Goal: Task Accomplishment & Management: Complete application form

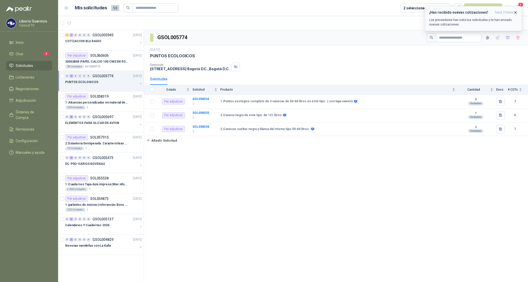
click at [514, 12] on icon "button" at bounding box center [515, 12] width 4 height 4
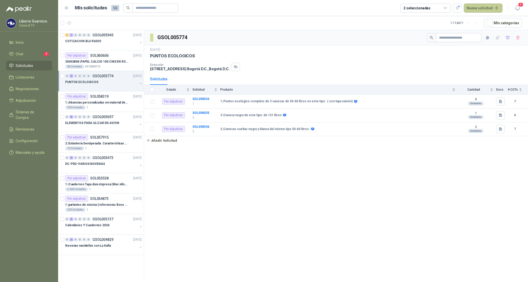
drag, startPoint x: 489, startPoint y: 8, endPoint x: 491, endPoint y: 11, distance: 3.6
click at [489, 8] on button "Nueva solicitud" at bounding box center [482, 8] width 39 height 9
click at [481, 18] on link "Solicitud" at bounding box center [488, 20] width 43 height 9
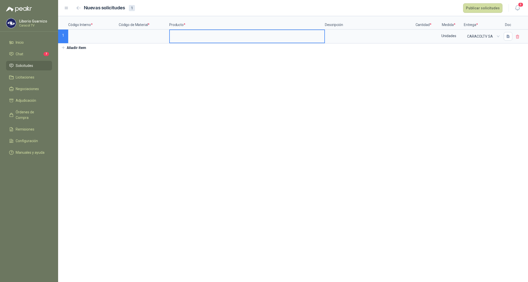
click at [191, 40] on input at bounding box center [247, 35] width 154 height 10
click at [172, 36] on input "**********" at bounding box center [247, 35] width 154 height 10
click at [237, 35] on input "**********" at bounding box center [247, 35] width 154 height 10
type input "**********"
click at [89, 35] on input at bounding box center [93, 35] width 49 height 10
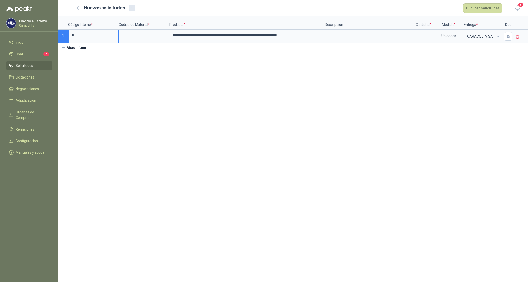
type input "*"
click at [134, 38] on input at bounding box center [143, 35] width 49 height 10
type input "*"
click at [420, 34] on input at bounding box center [423, 35] width 19 height 10
type input "***"
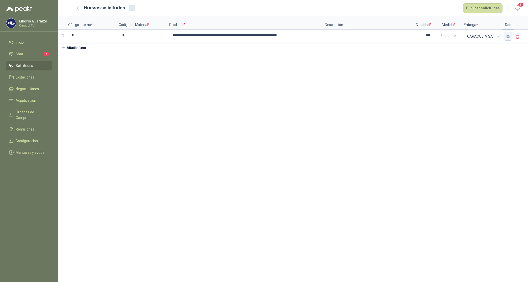
click at [509, 39] on button "button" at bounding box center [507, 36] width 9 height 9
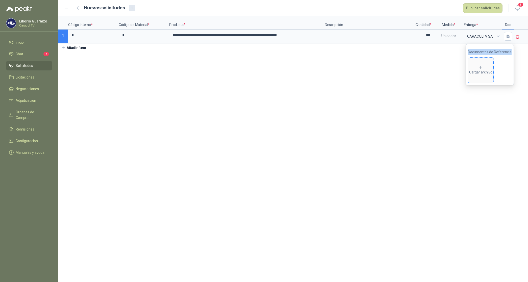
click at [478, 61] on span "Cargar archivo" at bounding box center [480, 70] width 25 height 25
click at [251, 36] on input "**********" at bounding box center [247, 35] width 154 height 10
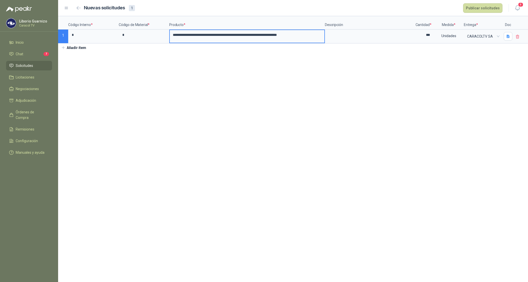
type input "**********"
click at [480, 10] on button "Publicar solicitudes" at bounding box center [482, 8] width 39 height 10
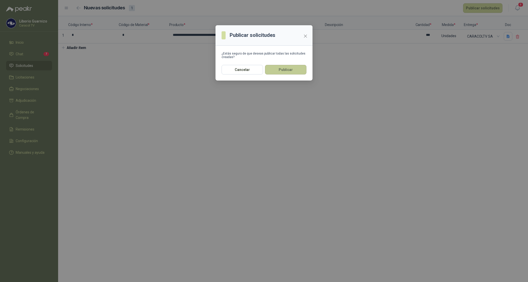
click at [295, 72] on button "Publicar" at bounding box center [285, 70] width 41 height 10
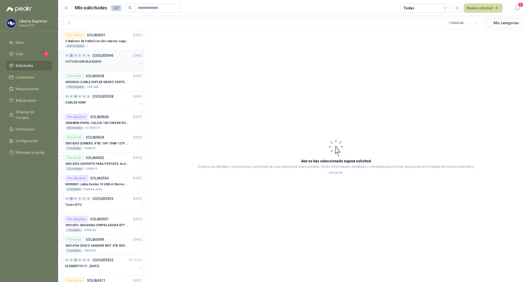
click at [91, 61] on p "COTIZACION BLU RADIO" at bounding box center [83, 61] width 36 height 5
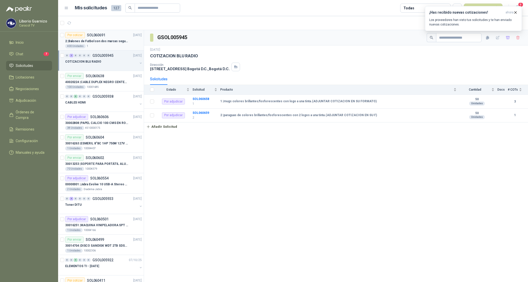
click at [105, 44] on div "400 Unidades 1" at bounding box center [103, 46] width 76 height 4
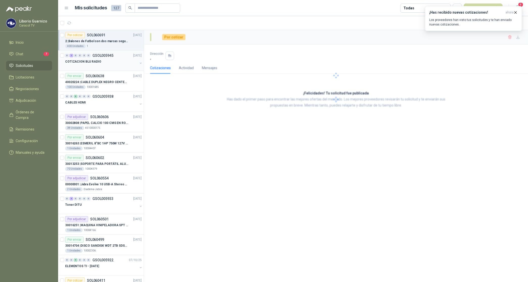
click at [98, 60] on div "COTIZACION BLU RADIO" at bounding box center [101, 62] width 72 height 6
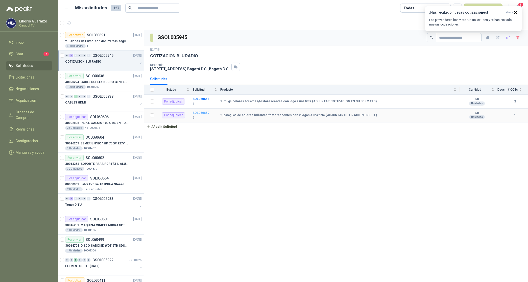
click at [200, 114] on b "SOL060659" at bounding box center [200, 113] width 17 height 4
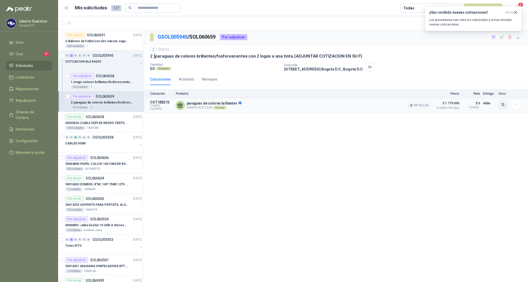
click at [501, 103] on icon "button" at bounding box center [503, 104] width 4 height 4
click at [451, 95] on button "COTIZACIÓN-00-349-CARACOL TELEVISIÓN PARAGUAS.pdf" at bounding box center [456, 93] width 95 height 5
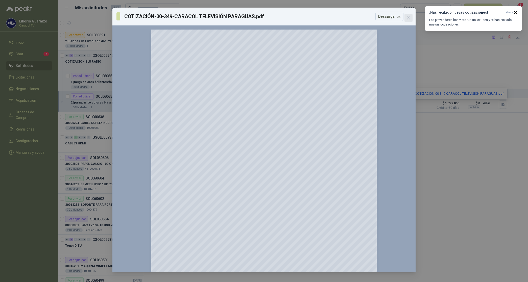
click at [408, 16] on icon "close" at bounding box center [408, 18] width 4 height 4
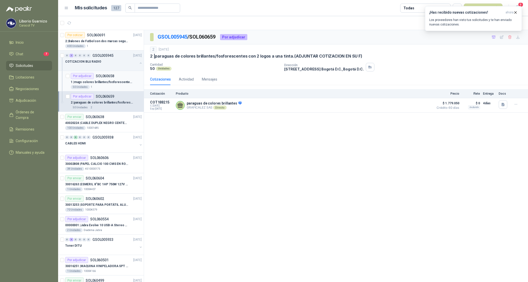
click at [110, 82] on p "1 | mugs colores brillantes/fosforescentes con logo a una tinta.(ADJUNTAR COTIZ…" at bounding box center [102, 82] width 63 height 5
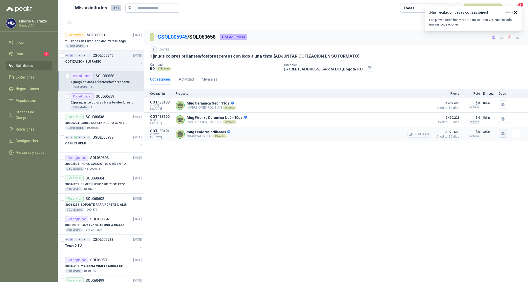
click at [504, 135] on icon "button" at bounding box center [502, 133] width 3 height 3
click at [488, 126] on div "COTIZACIÓN-00-348-CARACOL TELEVISIÓN MUG NEON.pdf" at bounding box center [456, 123] width 101 height 12
click at [467, 121] on button "COTIZACIÓN-00-348-CARACOL TELEVISIÓN MUG NEON.pdf" at bounding box center [456, 123] width 94 height 5
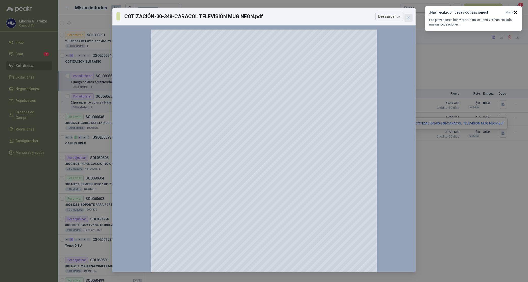
click at [408, 17] on icon "close" at bounding box center [408, 18] width 4 height 4
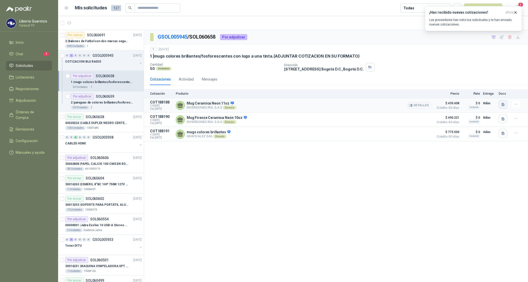
click at [501, 106] on icon "button" at bounding box center [502, 104] width 3 height 3
click at [492, 95] on button "MUG 1.jpg" at bounding box center [493, 93] width 22 height 5
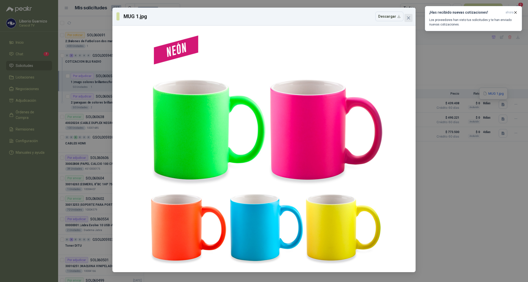
click at [410, 20] on span "Close" at bounding box center [408, 18] width 8 height 4
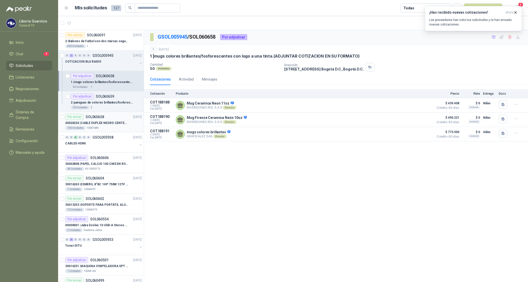
click at [121, 121] on p "40020224 | CABLE DUPLEX NEGRO CENTELSA 2X12 (COLOR NEGRO)" at bounding box center [96, 123] width 63 height 5
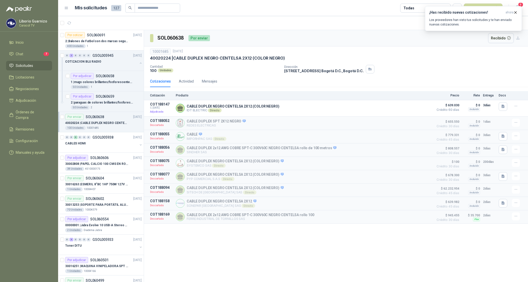
click at [321, 22] on article "1 - 50 de 240 Mís categorías" at bounding box center [293, 23] width 470 height 14
click at [512, 14] on span "ahora" at bounding box center [509, 12] width 8 height 4
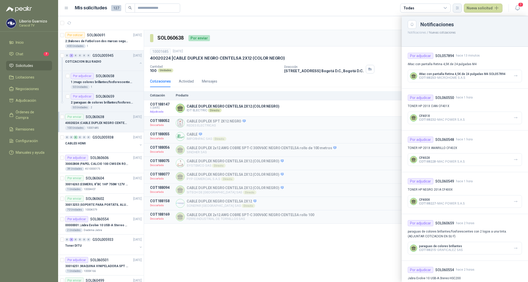
click at [456, 8] on button "button" at bounding box center [456, 8] width 9 height 9
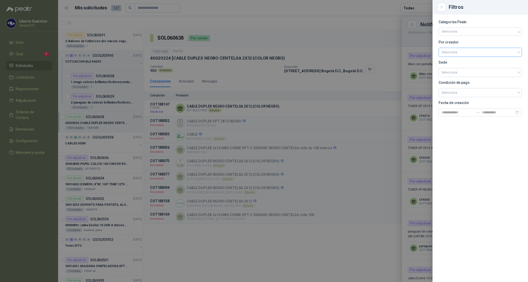
click at [465, 53] on input "search" at bounding box center [479, 52] width 77 height 8
click at [457, 80] on div "[PERSON_NAME]" at bounding box center [479, 79] width 75 height 6
click at [377, 42] on div at bounding box center [264, 141] width 528 height 282
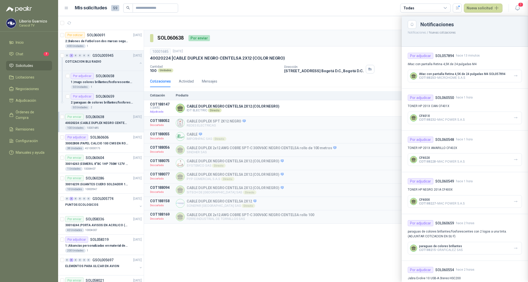
click at [419, 6] on div "Todas" at bounding box center [425, 8] width 50 height 9
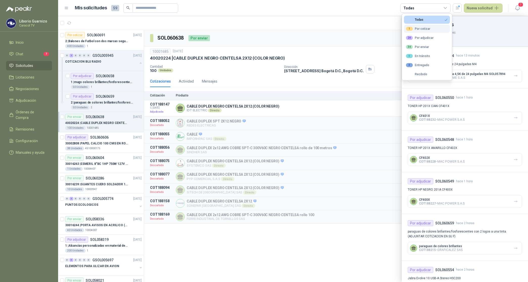
click at [423, 27] on div "1 Por cotizar" at bounding box center [418, 29] width 24 height 4
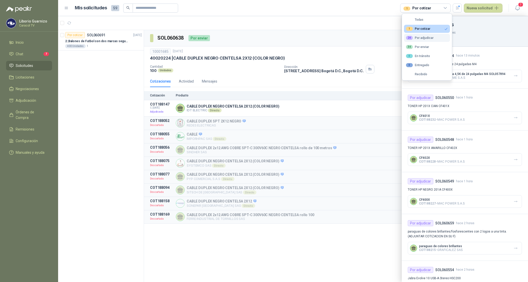
click at [426, 36] on button "24 Por adjudicar" at bounding box center [427, 38] width 46 height 8
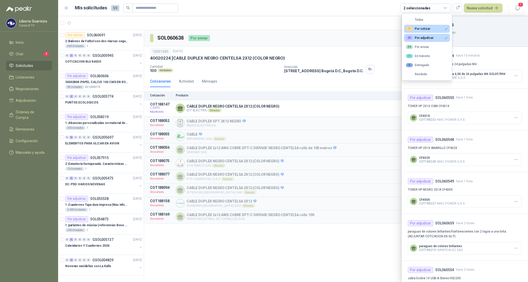
click at [386, 56] on div at bounding box center [293, 149] width 470 height 266
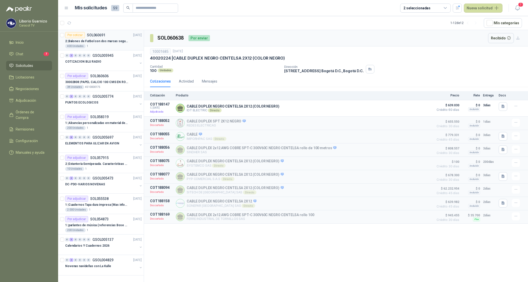
click at [112, 39] on p "2 | Balones de Futbol con dos marcas segun adjunto. Adjuntar cotizacion en su f…" at bounding box center [96, 41] width 63 height 5
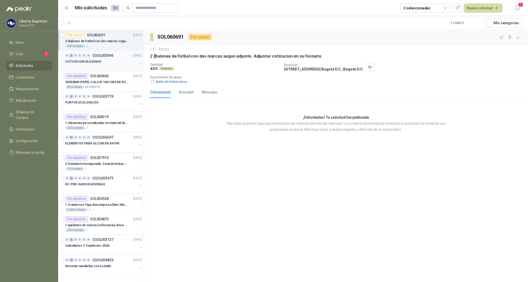
click at [93, 61] on p "COTIZACION BLU RADIO" at bounding box center [83, 61] width 36 height 5
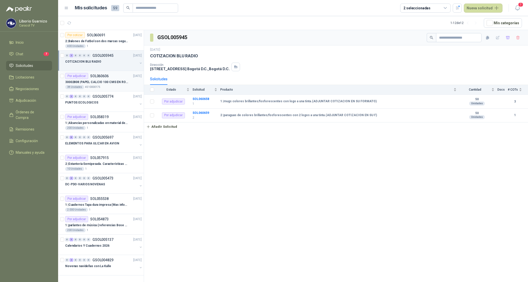
click at [99, 81] on p "30002808 | PAPEL CALCIO 100 CMS EN ROLLO DE 100 GR" at bounding box center [96, 82] width 63 height 5
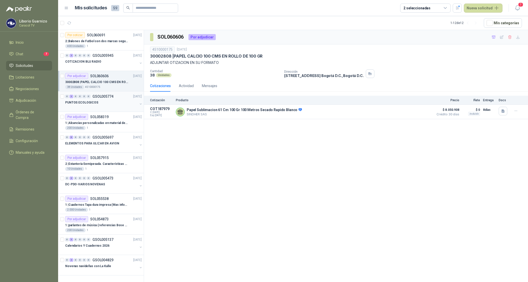
click at [89, 103] on p "PUNTOS ECOLOGICOS" at bounding box center [81, 102] width 33 height 5
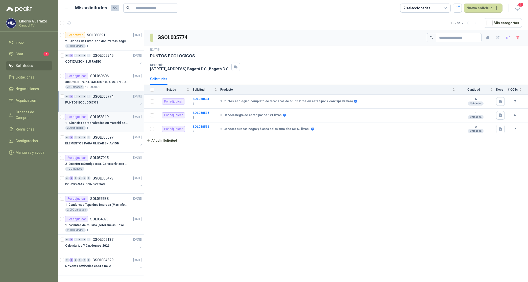
click at [110, 123] on p "1 | Alcancías personalizadas en material de cerámica (VER ADJUNTO)" at bounding box center [96, 123] width 63 height 5
